Goal: Find specific page/section: Find specific page/section

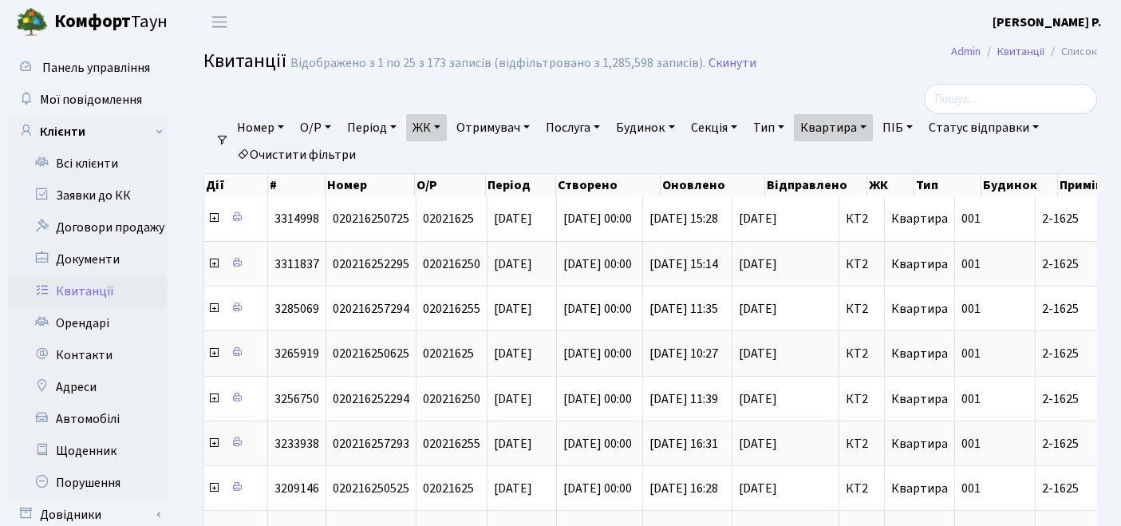
select select "25"
click at [865, 131] on link "Квартира" at bounding box center [833, 127] width 79 height 27
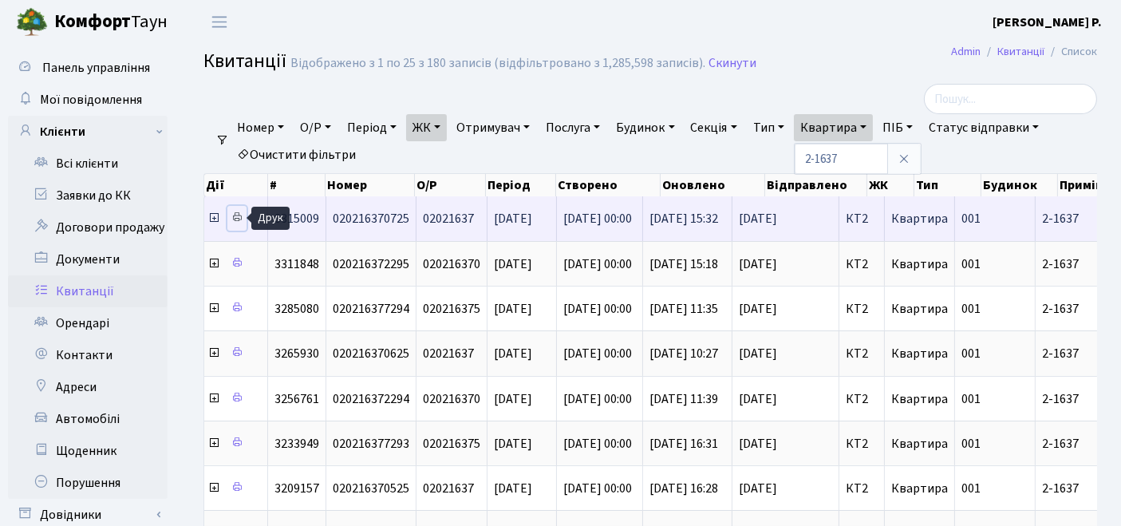
click at [237, 218] on icon at bounding box center [236, 216] width 11 height 11
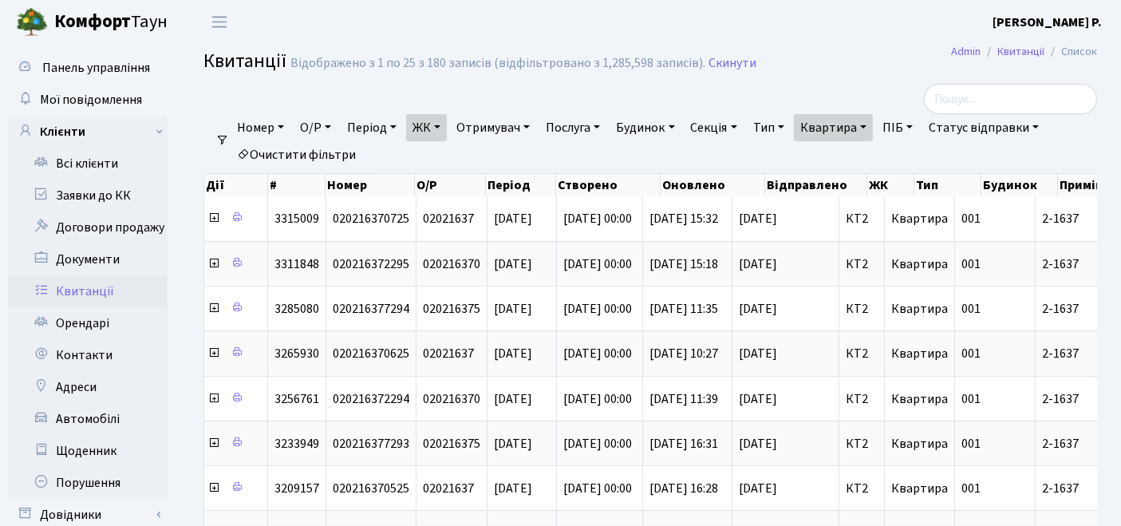
click at [862, 127] on link "Квартира" at bounding box center [833, 127] width 79 height 27
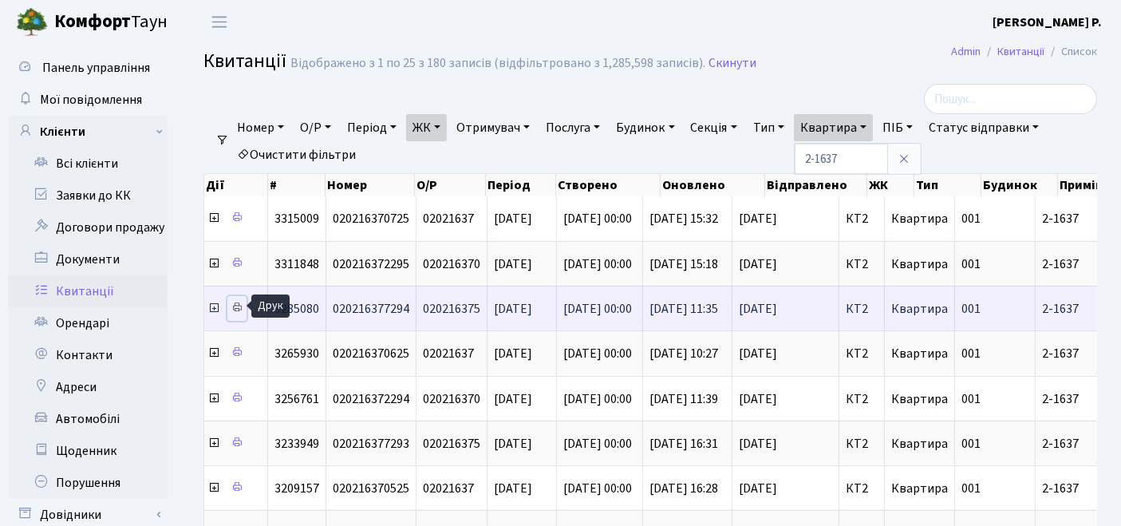
click at [239, 310] on icon at bounding box center [236, 307] width 11 height 11
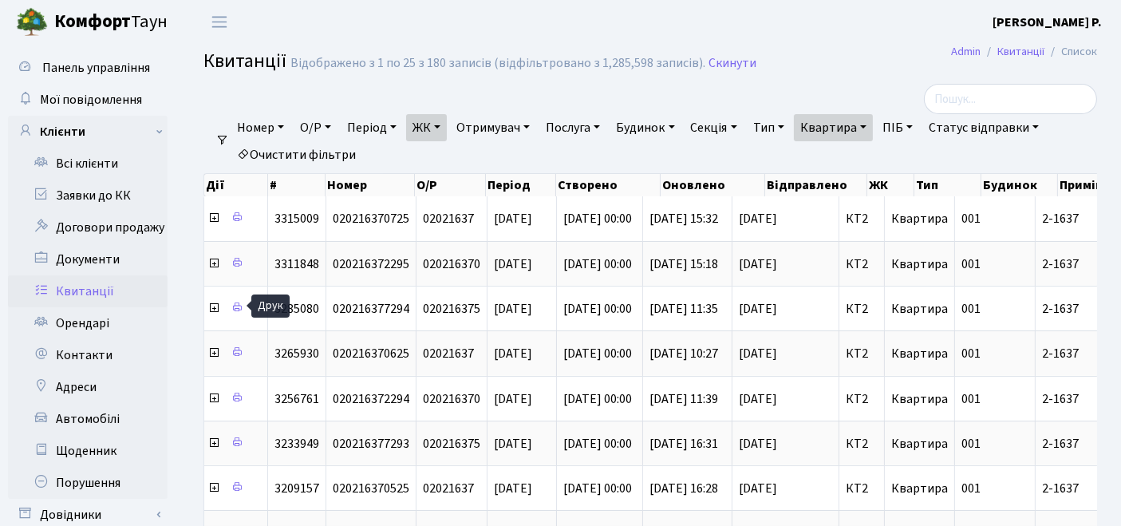
click at [849, 128] on link "Квартира" at bounding box center [833, 127] width 79 height 27
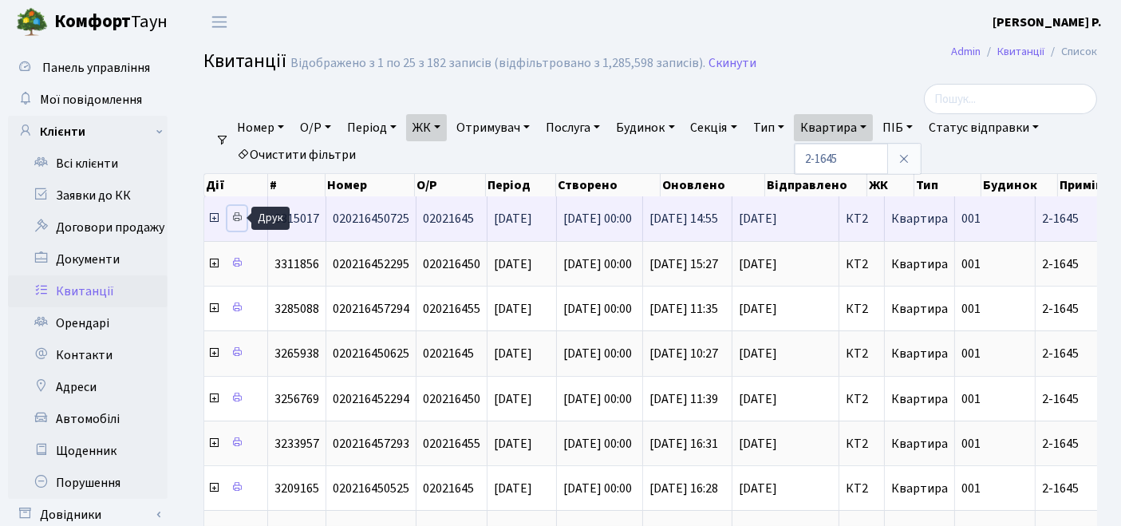
click at [233, 214] on icon at bounding box center [236, 216] width 11 height 11
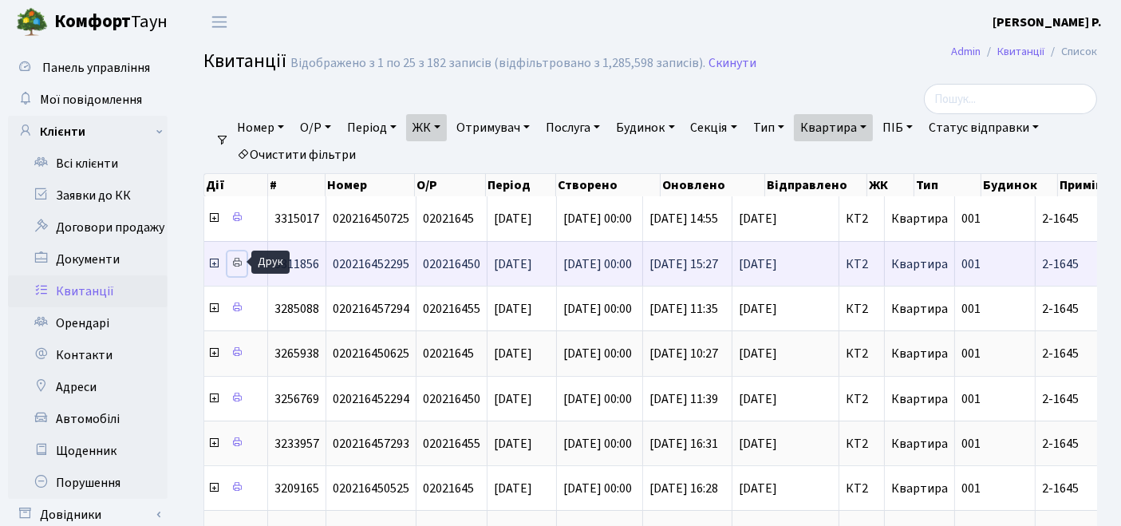
click at [240, 260] on icon at bounding box center [236, 262] width 11 height 11
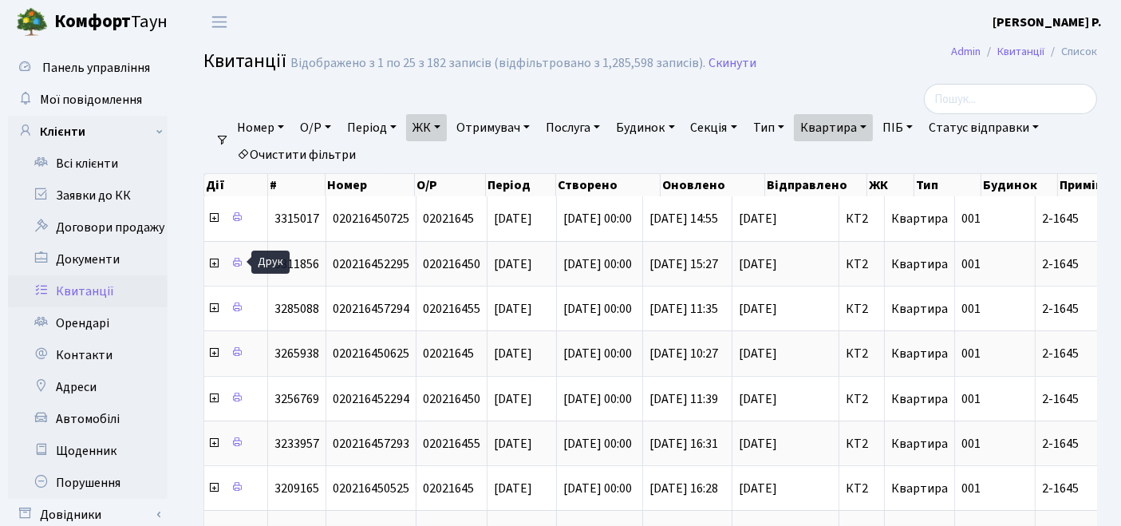
click at [842, 130] on link "Квартира" at bounding box center [833, 127] width 79 height 27
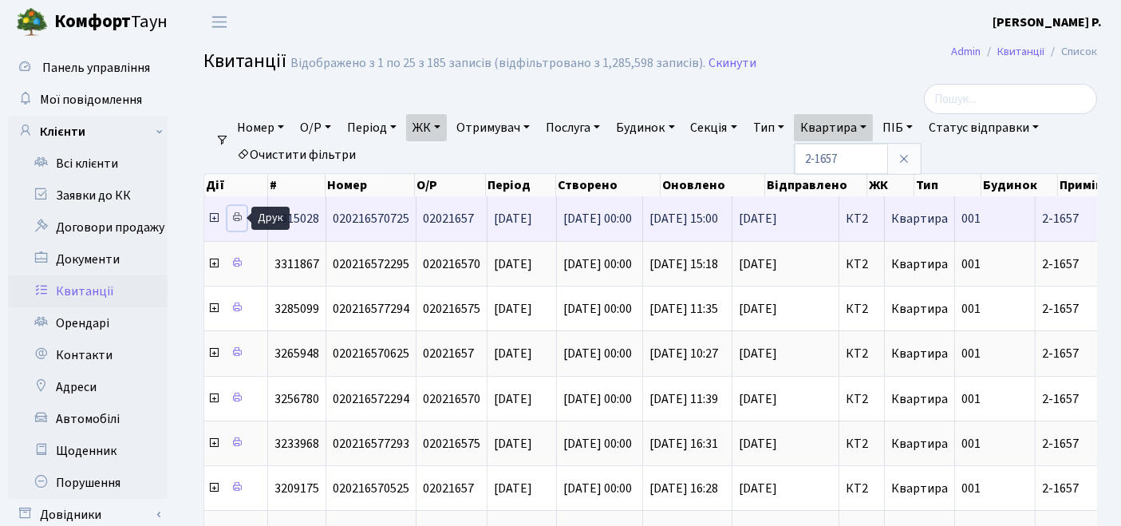
click at [240, 219] on icon at bounding box center [236, 216] width 11 height 11
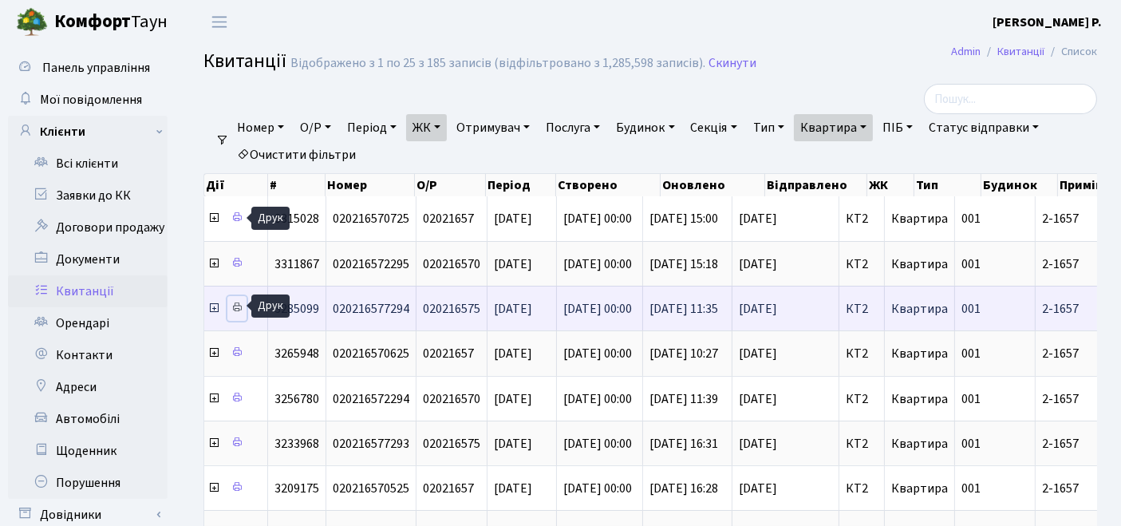
click at [239, 306] on icon at bounding box center [236, 307] width 11 height 11
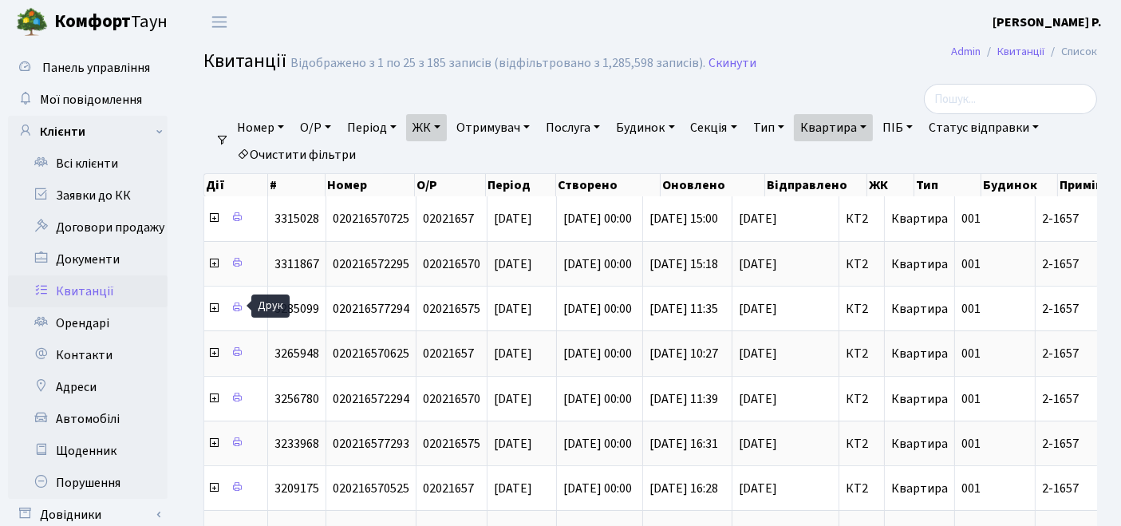
click at [846, 129] on link "Квартира" at bounding box center [833, 127] width 79 height 27
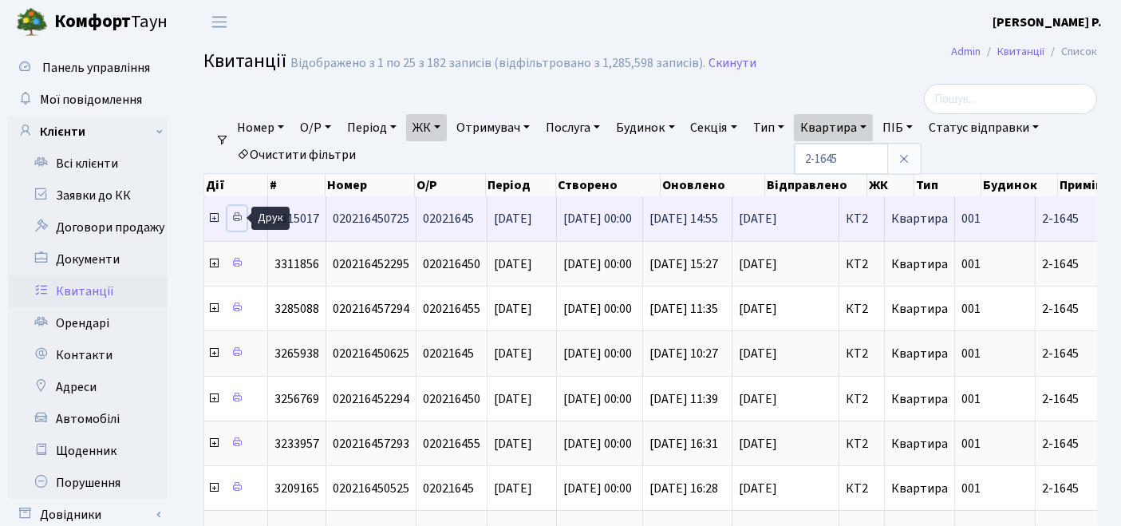
click at [235, 218] on icon at bounding box center [236, 216] width 11 height 11
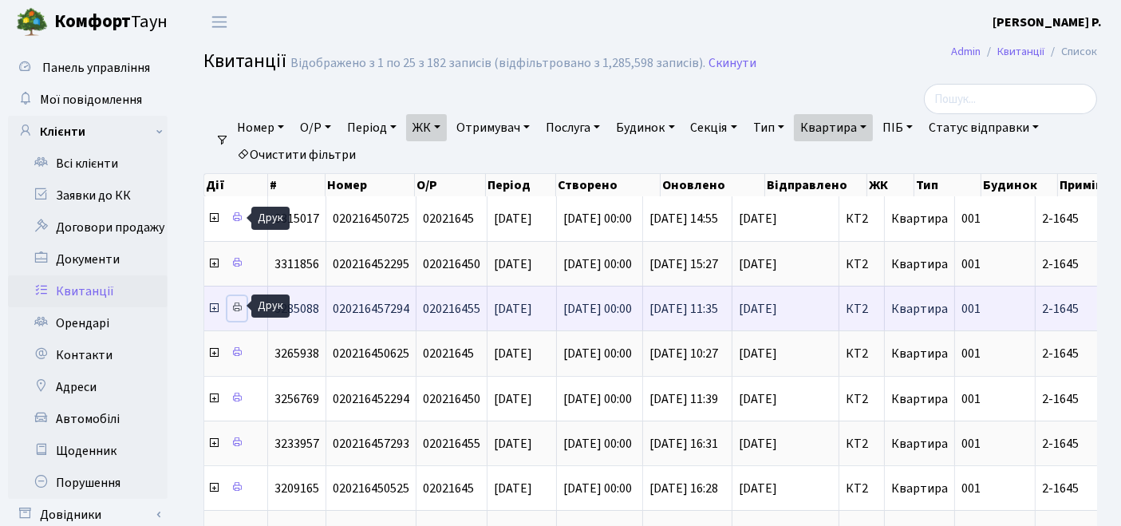
click at [239, 302] on icon at bounding box center [236, 307] width 11 height 11
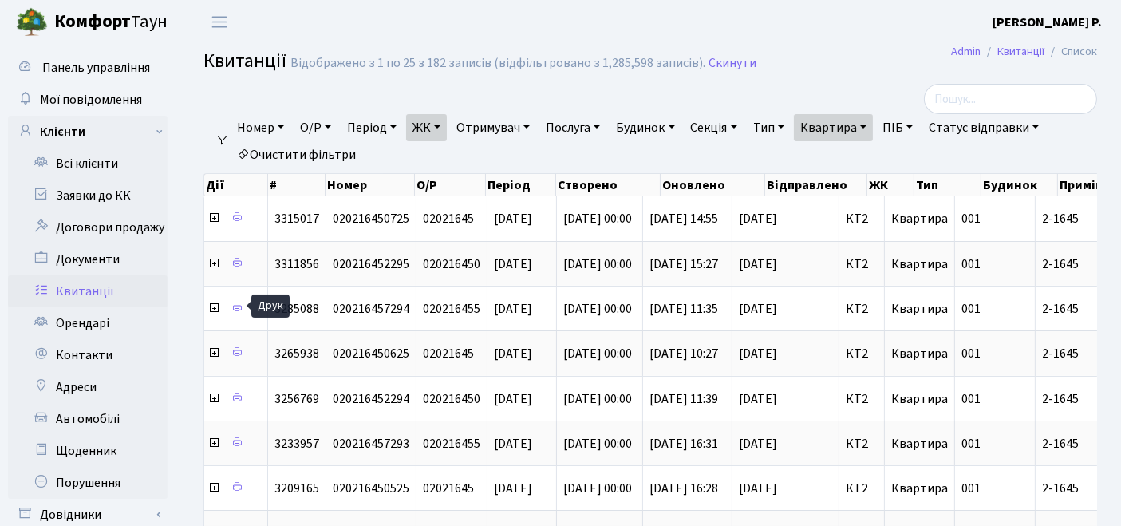
click at [858, 126] on link "Квартира" at bounding box center [833, 127] width 79 height 27
type input "2-1649"
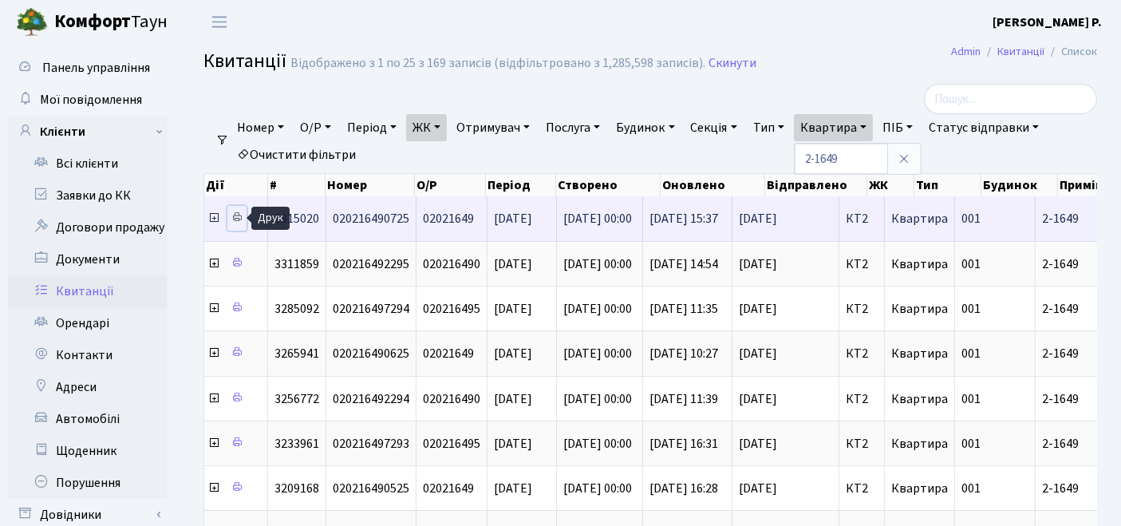
click at [235, 215] on icon at bounding box center [236, 216] width 11 height 11
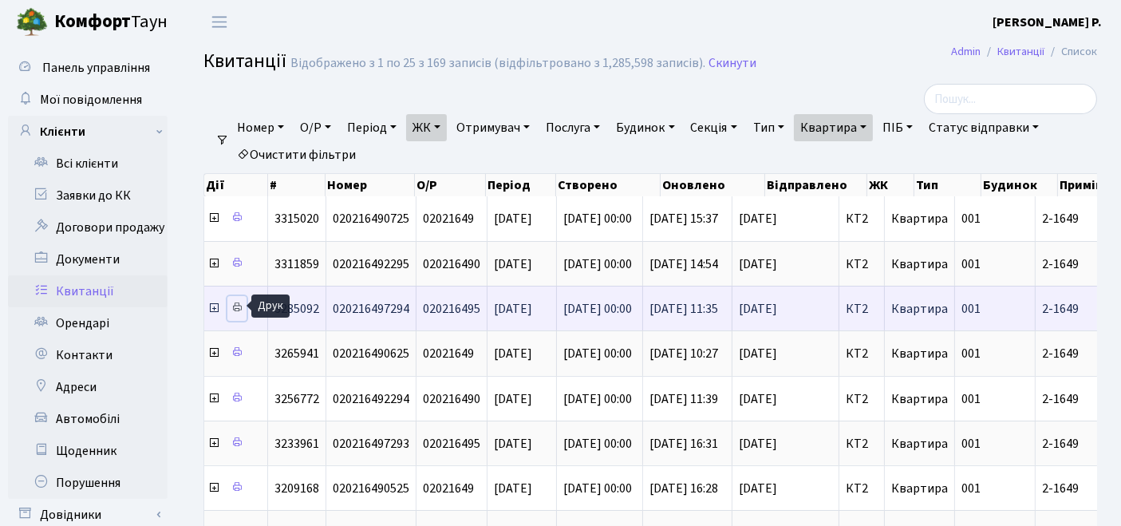
click at [241, 303] on icon at bounding box center [236, 307] width 11 height 11
